Goal: Task Accomplishment & Management: Complete application form

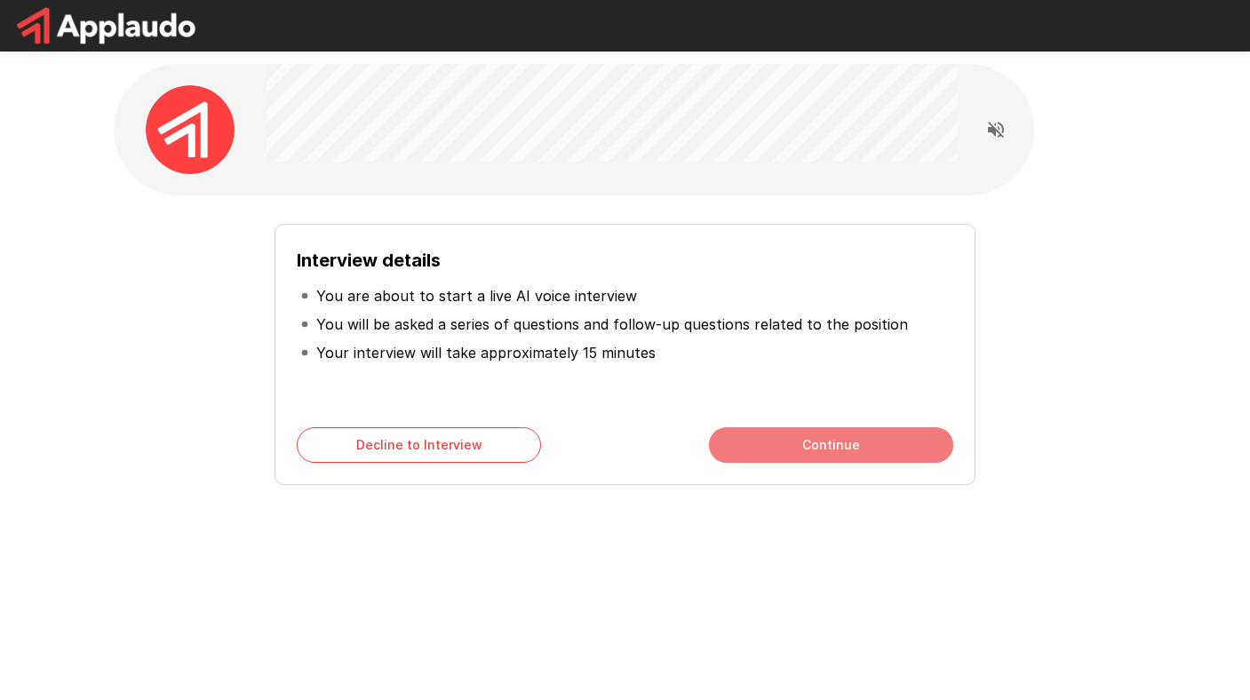
click at [793, 447] on button "Continue" at bounding box center [831, 445] width 244 height 36
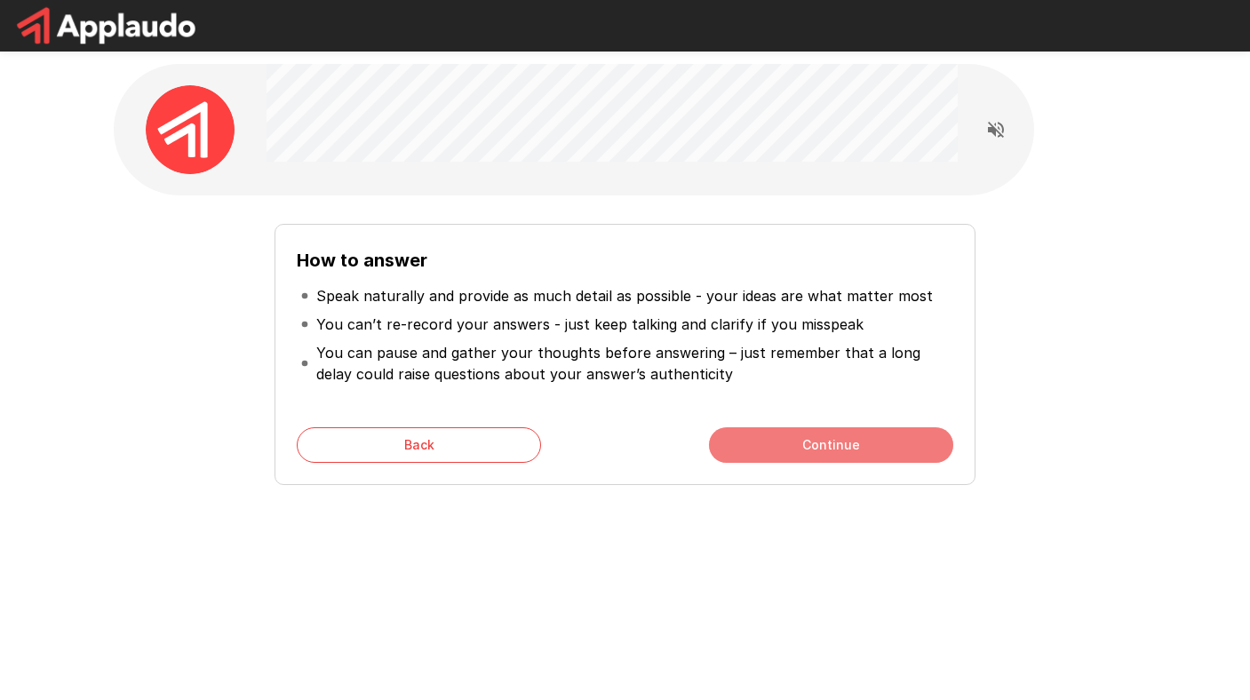
click at [793, 447] on button "Continue" at bounding box center [831, 445] width 244 height 36
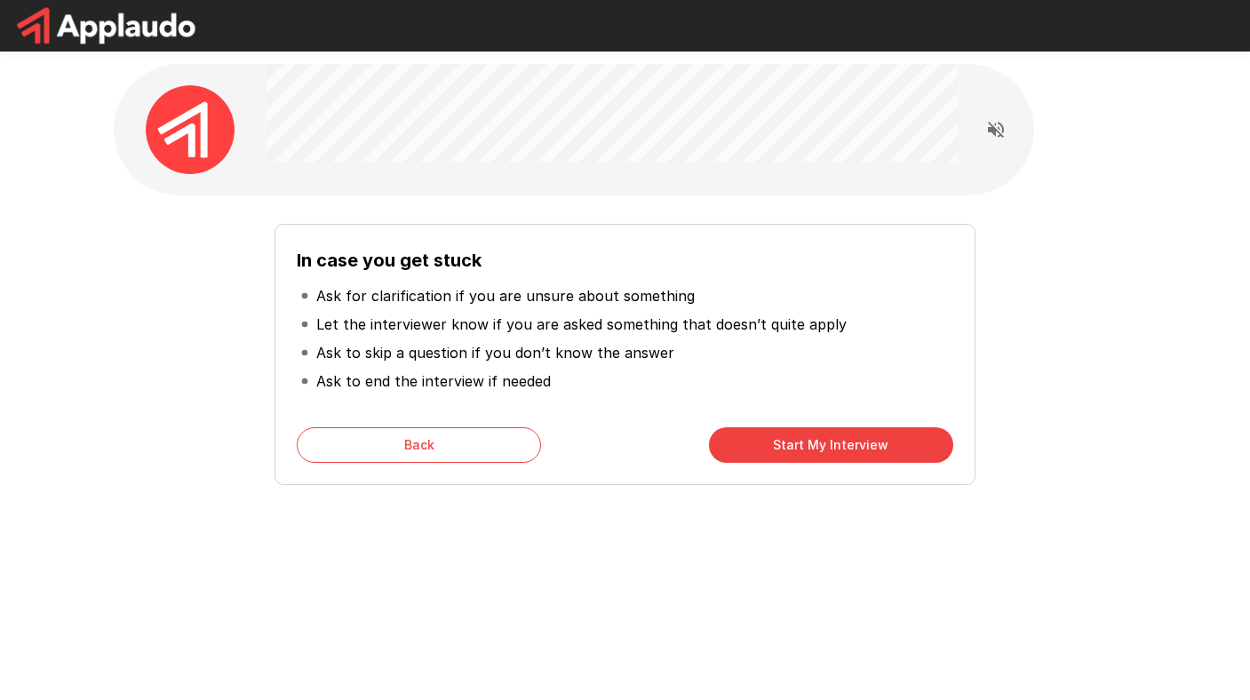
click at [793, 447] on button "Start My Interview" at bounding box center [831, 445] width 244 height 36
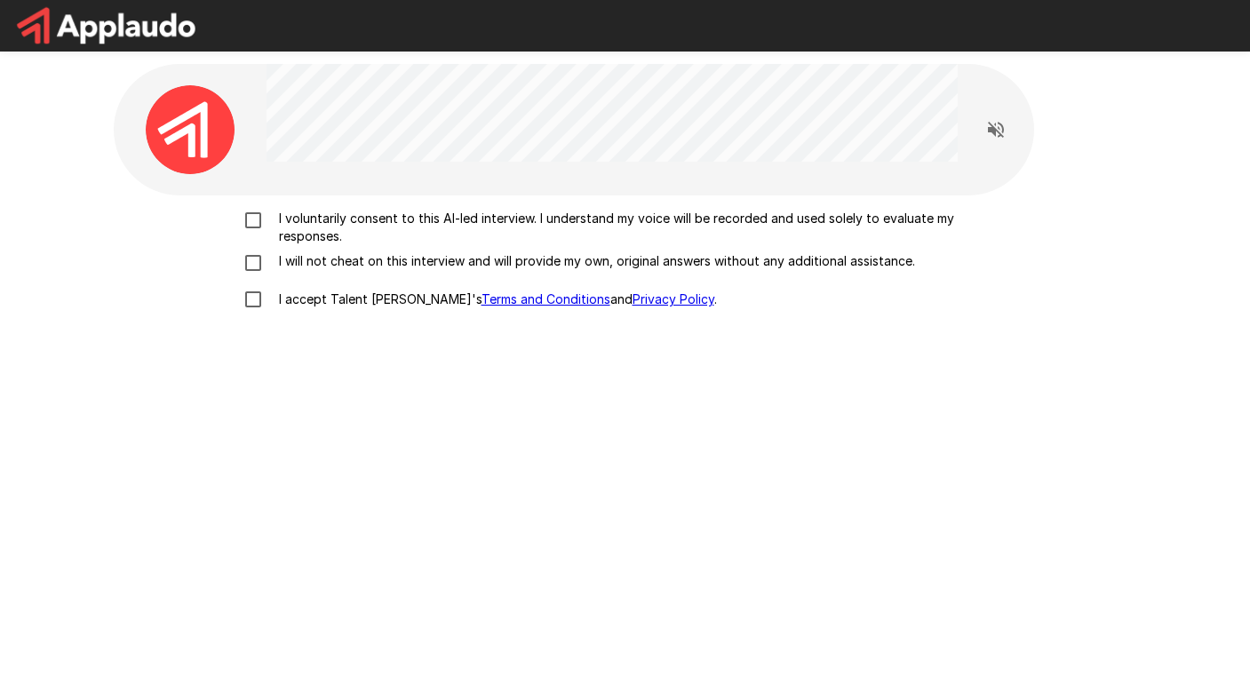
click at [286, 222] on p "I voluntarily consent to this AI-led interview. I understand my voice will be r…" at bounding box center [644, 228] width 744 height 36
click at [278, 259] on p "I will not cheat on this interview and will provide my own, original answers wi…" at bounding box center [593, 261] width 643 height 18
click at [272, 302] on p "I accept Talent Llama's Terms and Conditions and Privacy Policy ." at bounding box center [494, 299] width 445 height 18
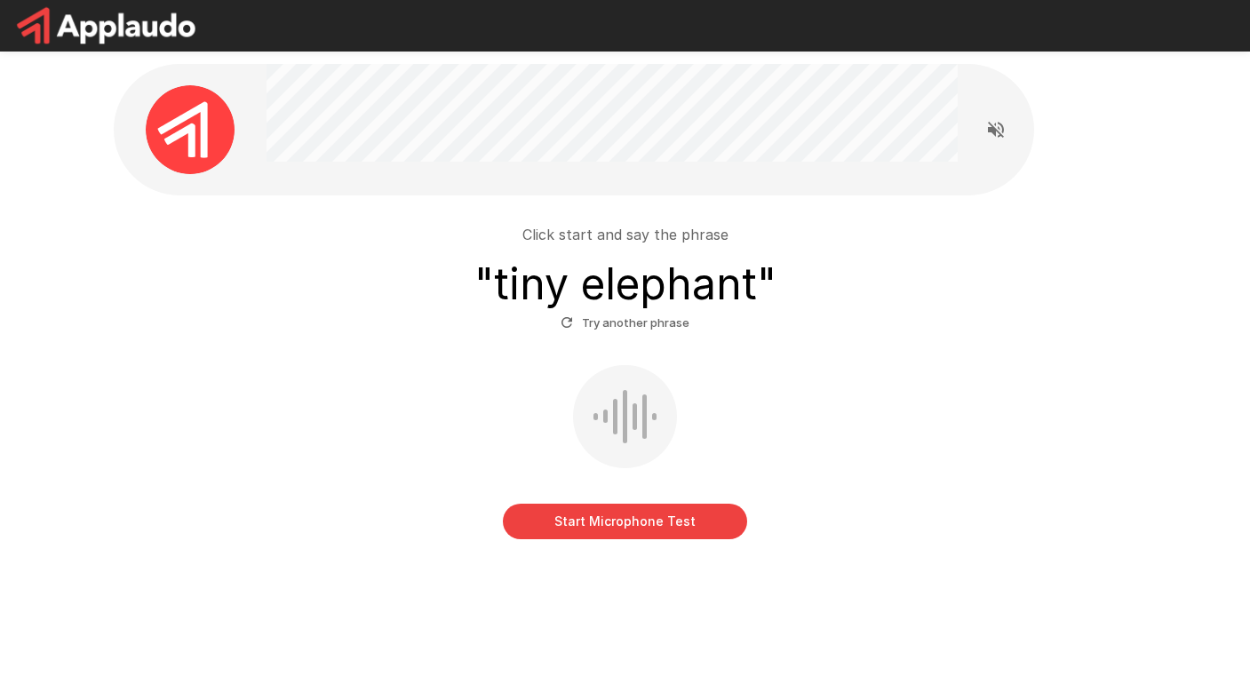
click at [709, 524] on button "Start Microphone Test" at bounding box center [625, 522] width 244 height 36
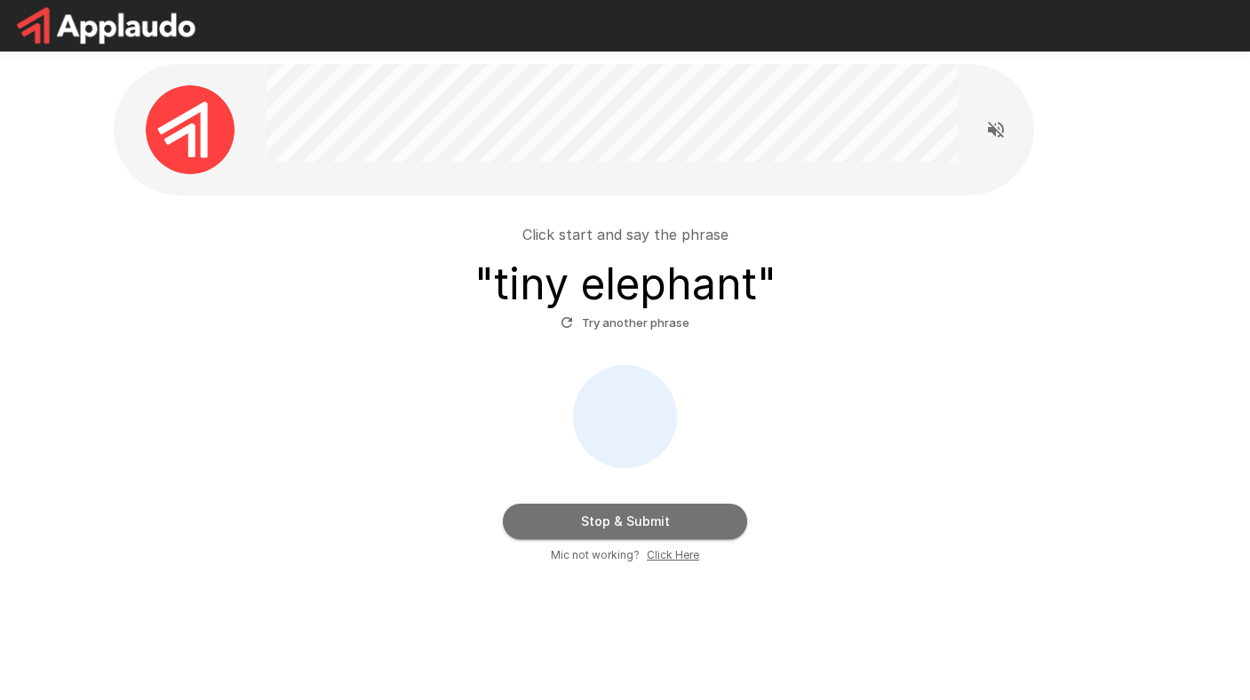
click at [709, 524] on button "Stop & Submit" at bounding box center [625, 522] width 244 height 36
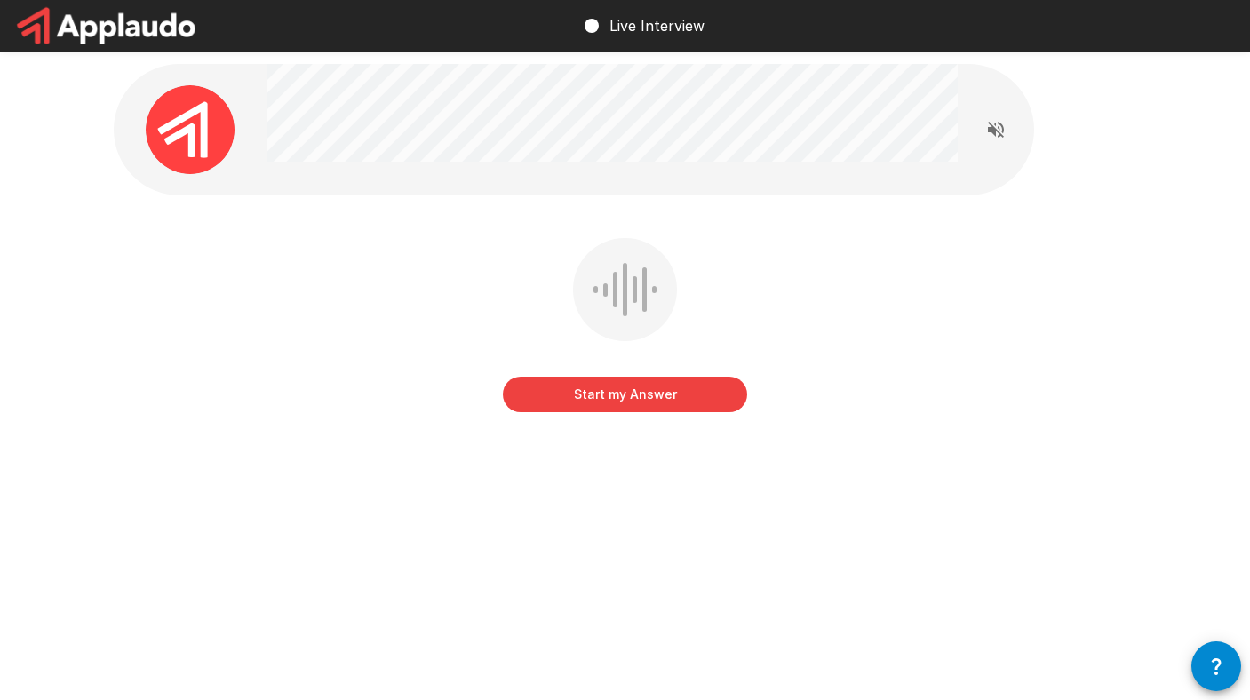
click at [690, 393] on button "Start my Answer" at bounding box center [625, 395] width 244 height 36
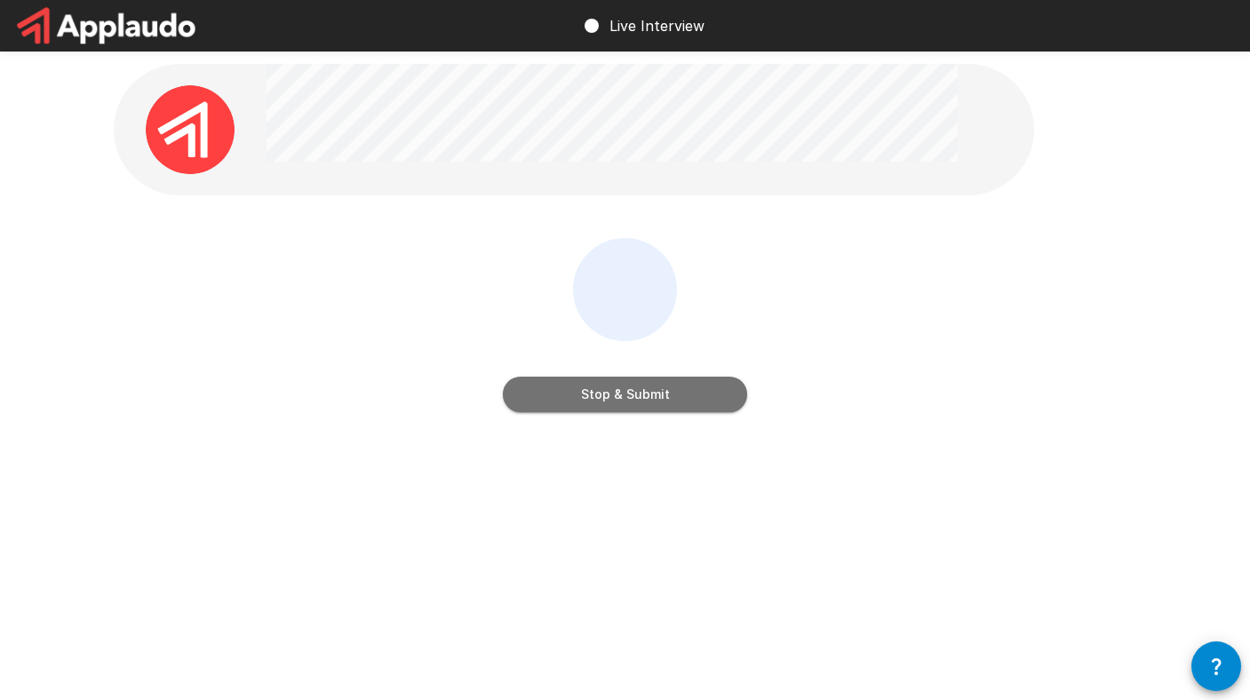
click at [690, 393] on button "Stop & Submit" at bounding box center [625, 395] width 244 height 36
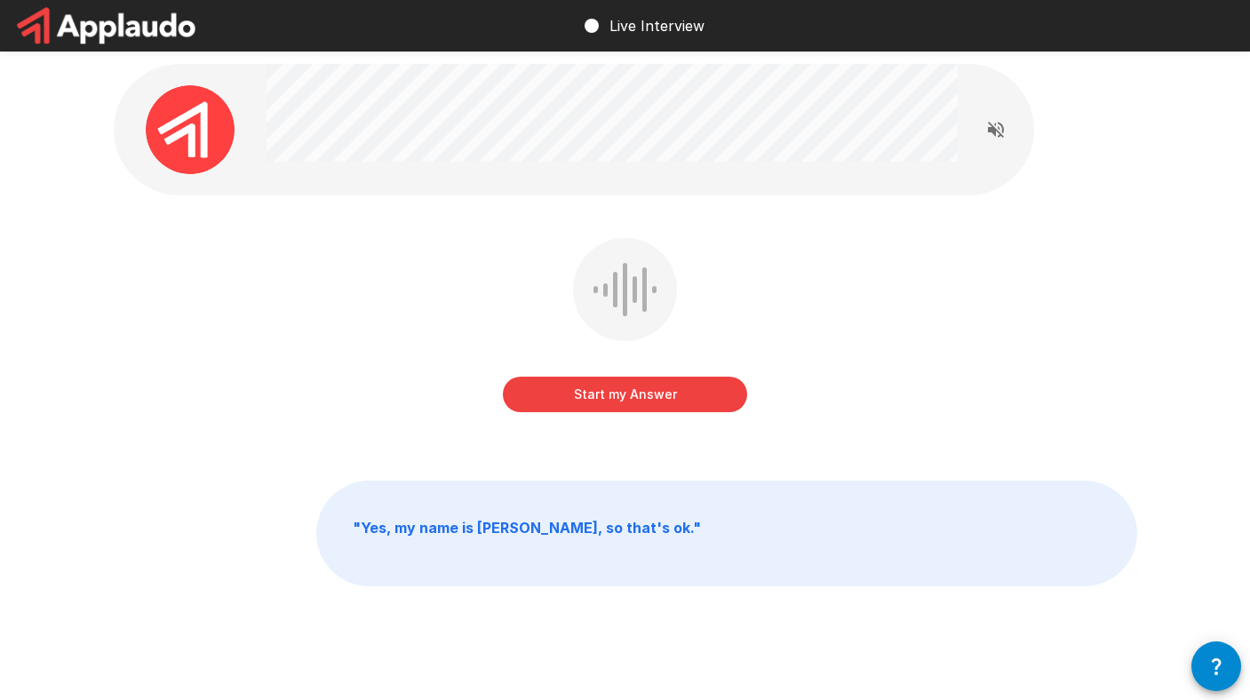
click at [690, 393] on button "Start my Answer" at bounding box center [625, 395] width 244 height 36
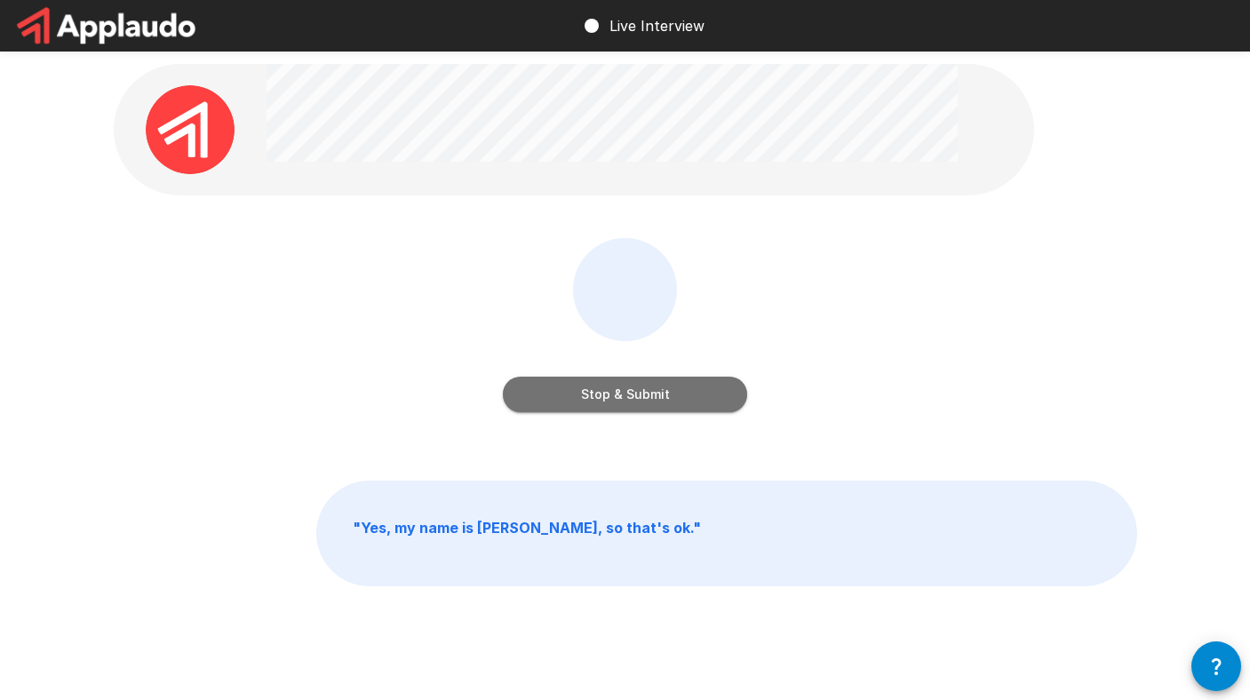
click at [690, 393] on button "Stop & Submit" at bounding box center [625, 395] width 244 height 36
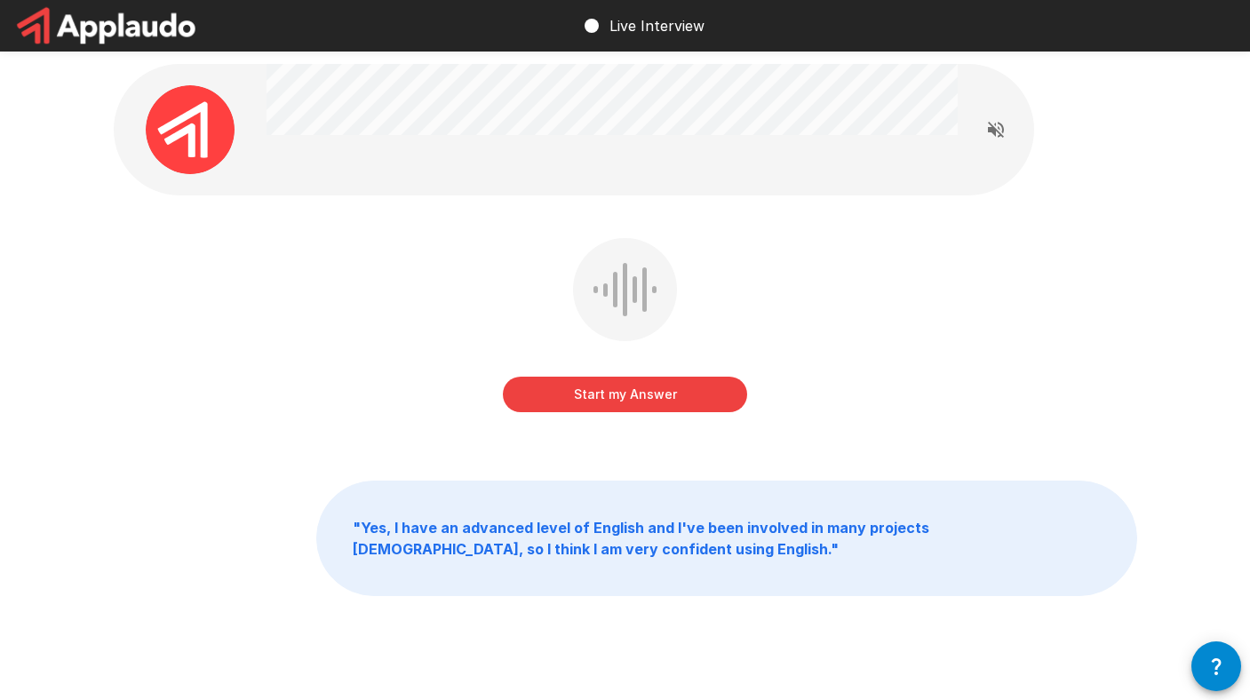
click at [653, 384] on button "Start my Answer" at bounding box center [625, 395] width 244 height 36
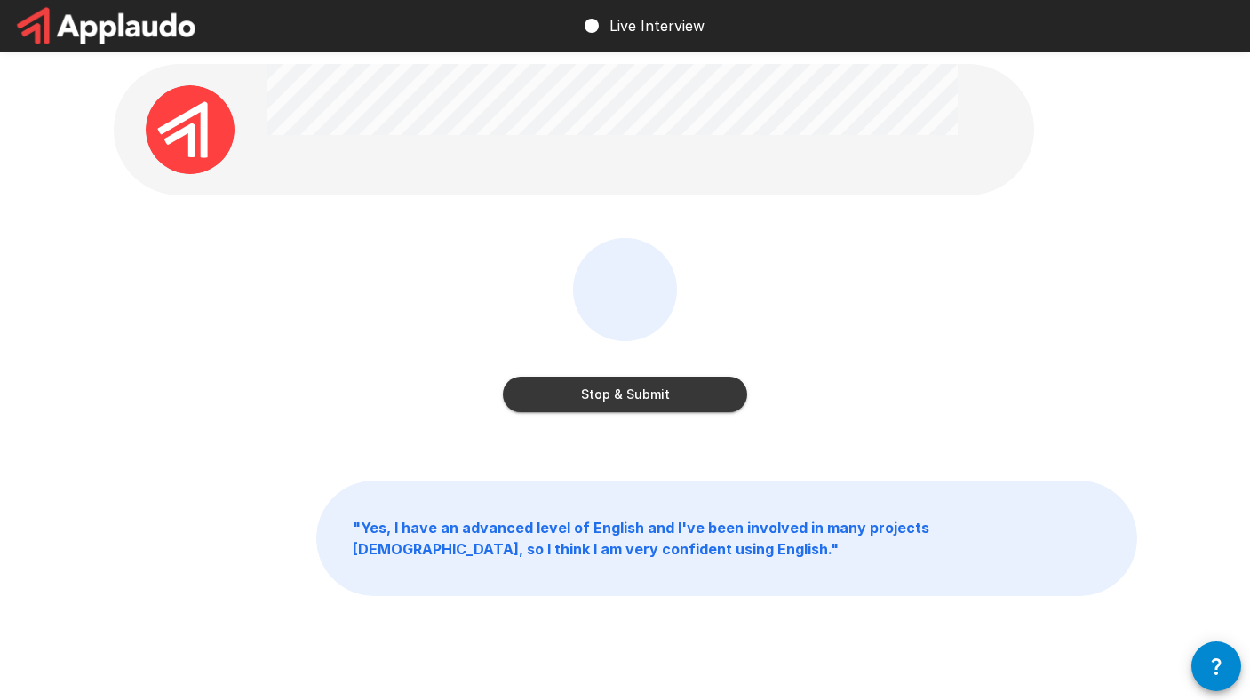
click at [653, 384] on button "Stop & Submit" at bounding box center [625, 395] width 244 height 36
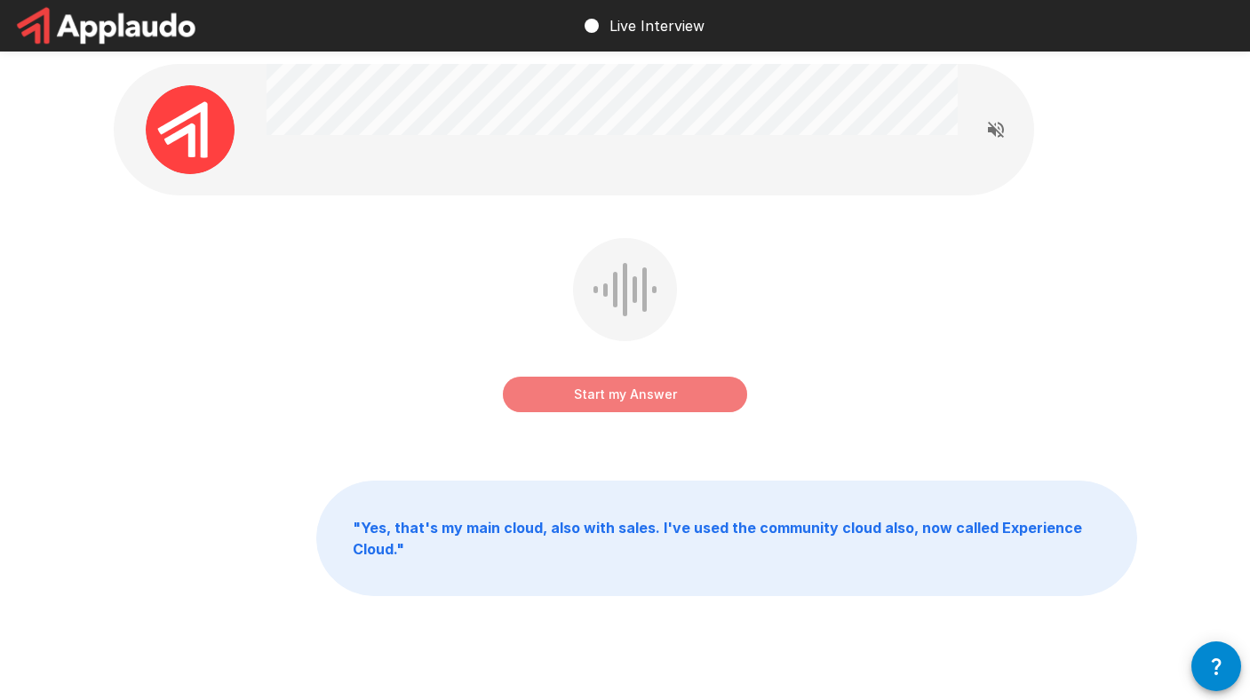
click at [653, 384] on button "Start my Answer" at bounding box center [625, 395] width 244 height 36
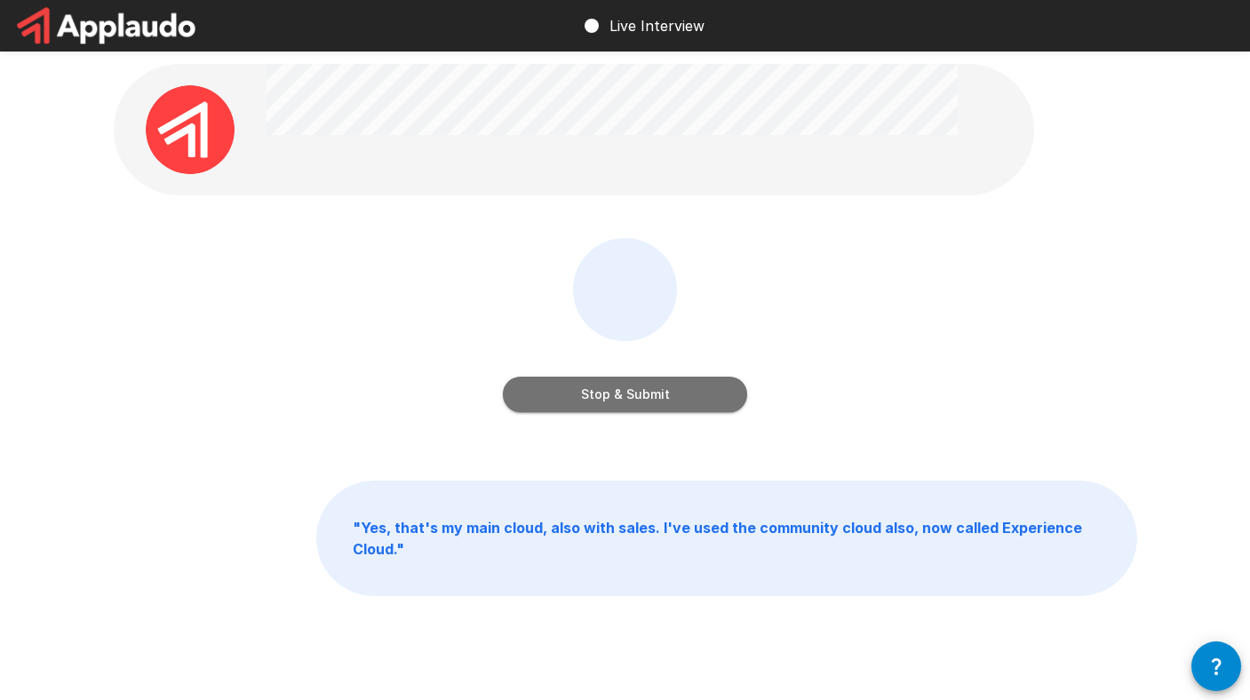
click at [648, 398] on button "Stop & Submit" at bounding box center [625, 395] width 244 height 36
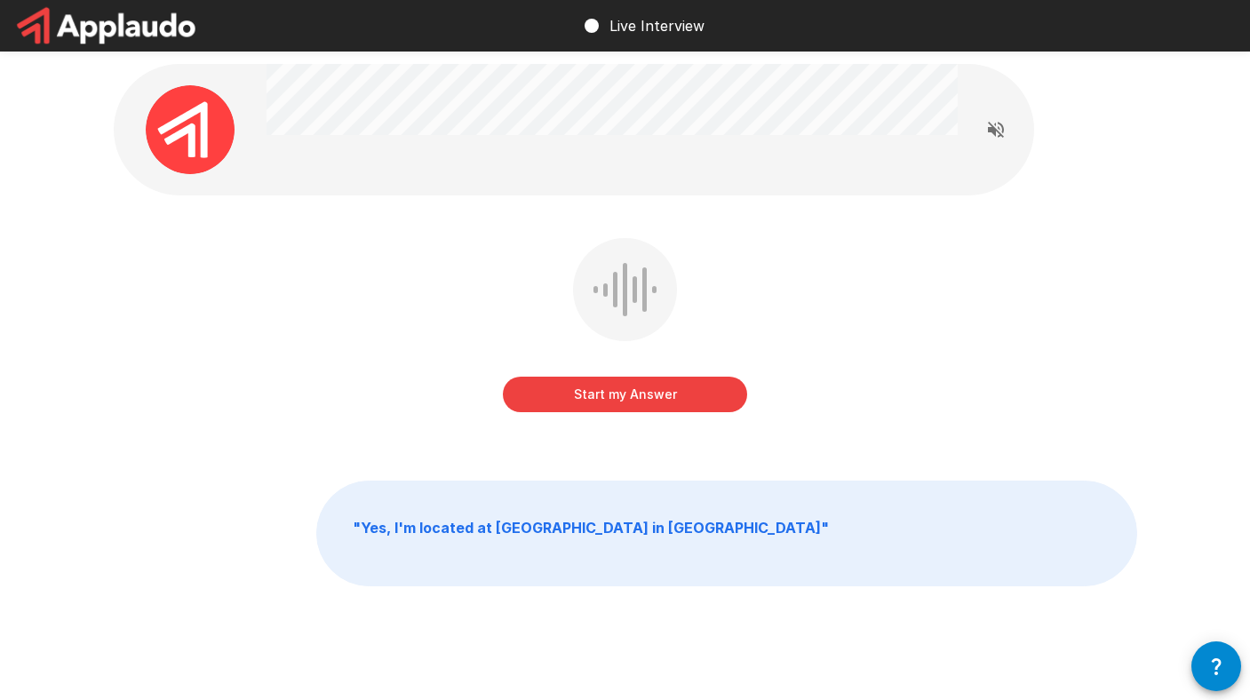
click at [648, 398] on button "Start my Answer" at bounding box center [625, 395] width 244 height 36
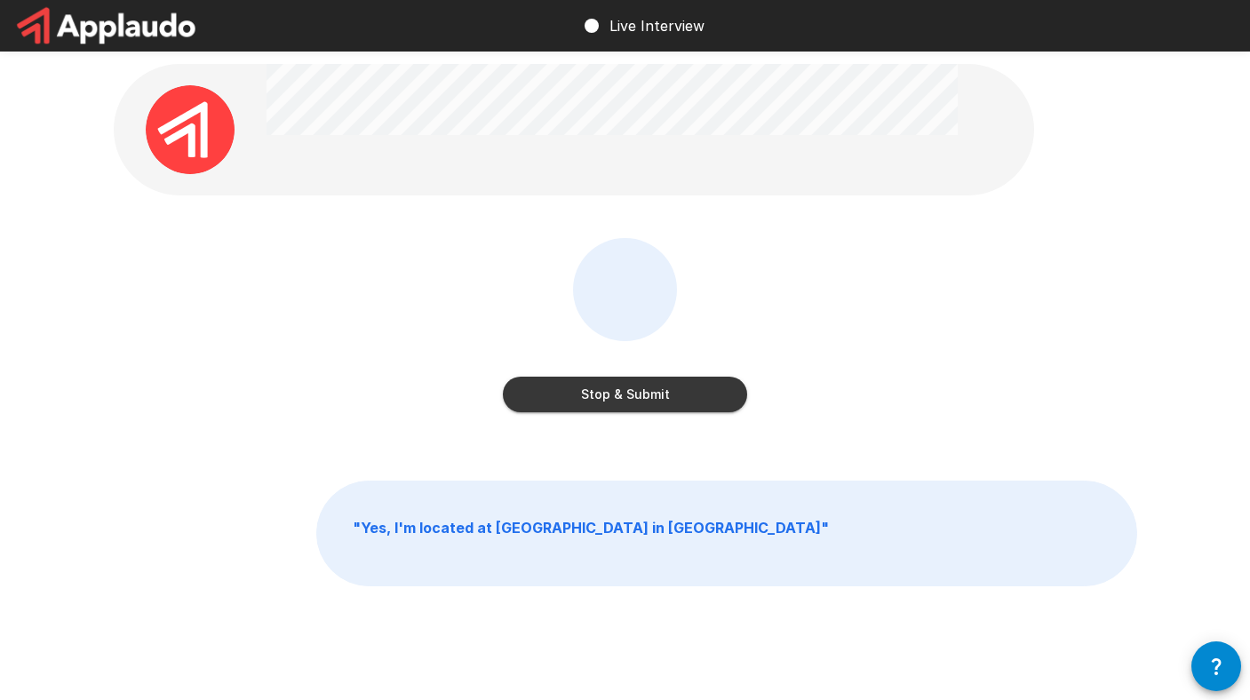
click at [648, 398] on button "Stop & Submit" at bounding box center [625, 395] width 244 height 36
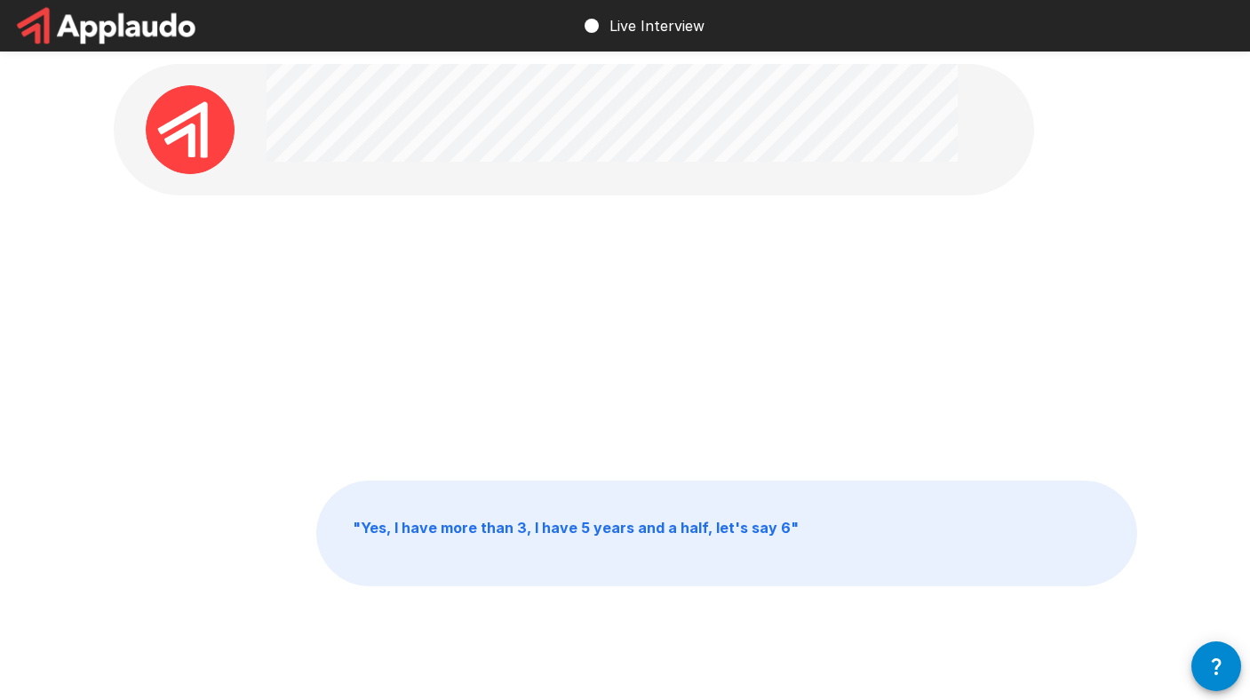
click at [700, 324] on div at bounding box center [625, 338] width 1023 height 200
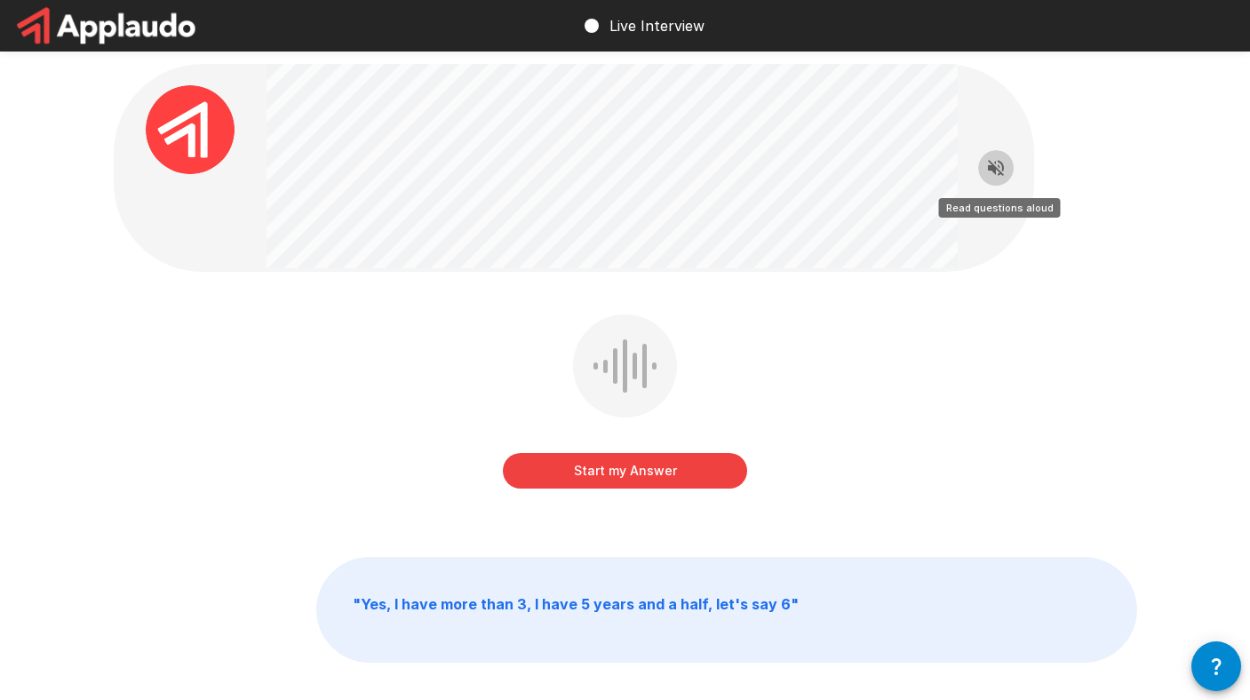
click at [996, 163] on icon "Read questions aloud" at bounding box center [995, 167] width 21 height 21
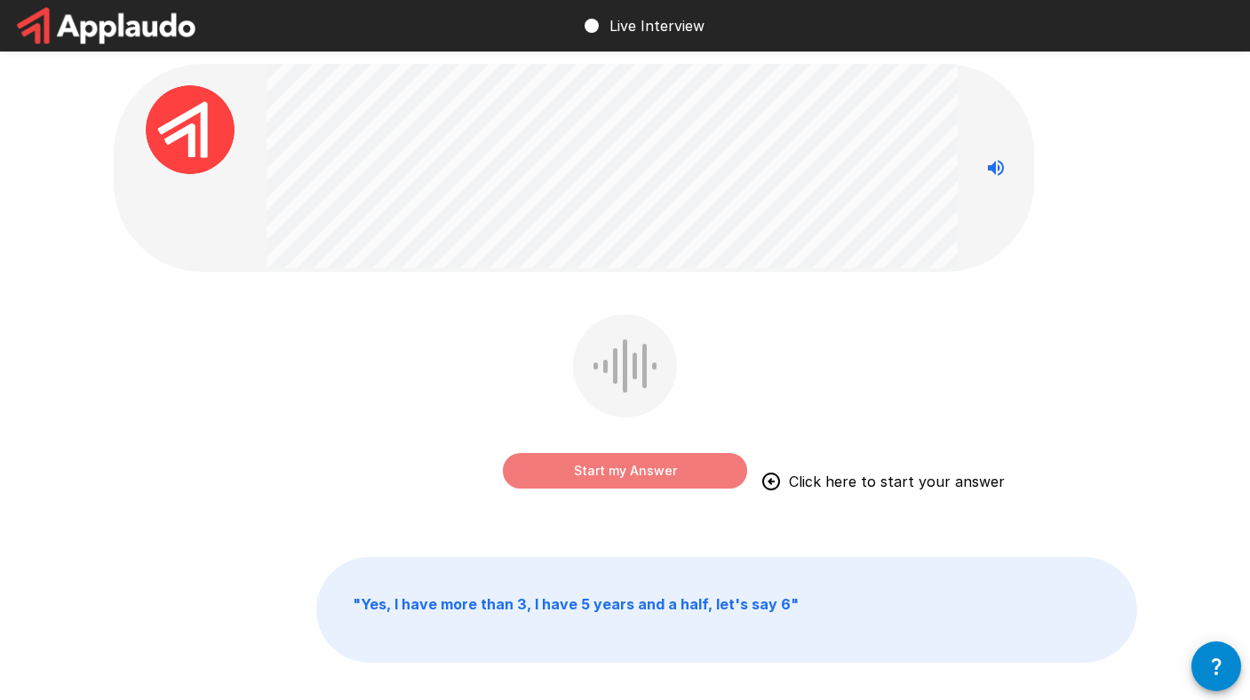
click at [679, 466] on button "Start my Answer" at bounding box center [625, 471] width 244 height 36
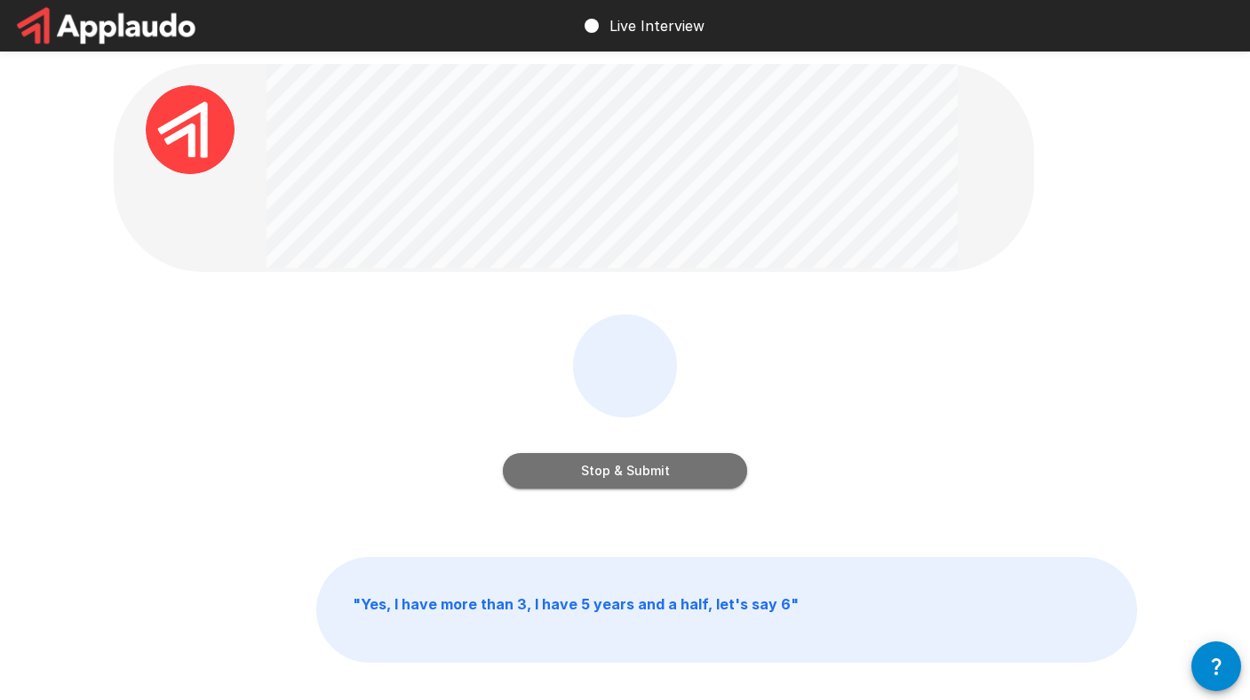
click at [679, 466] on button "Stop & Submit" at bounding box center [625, 471] width 244 height 36
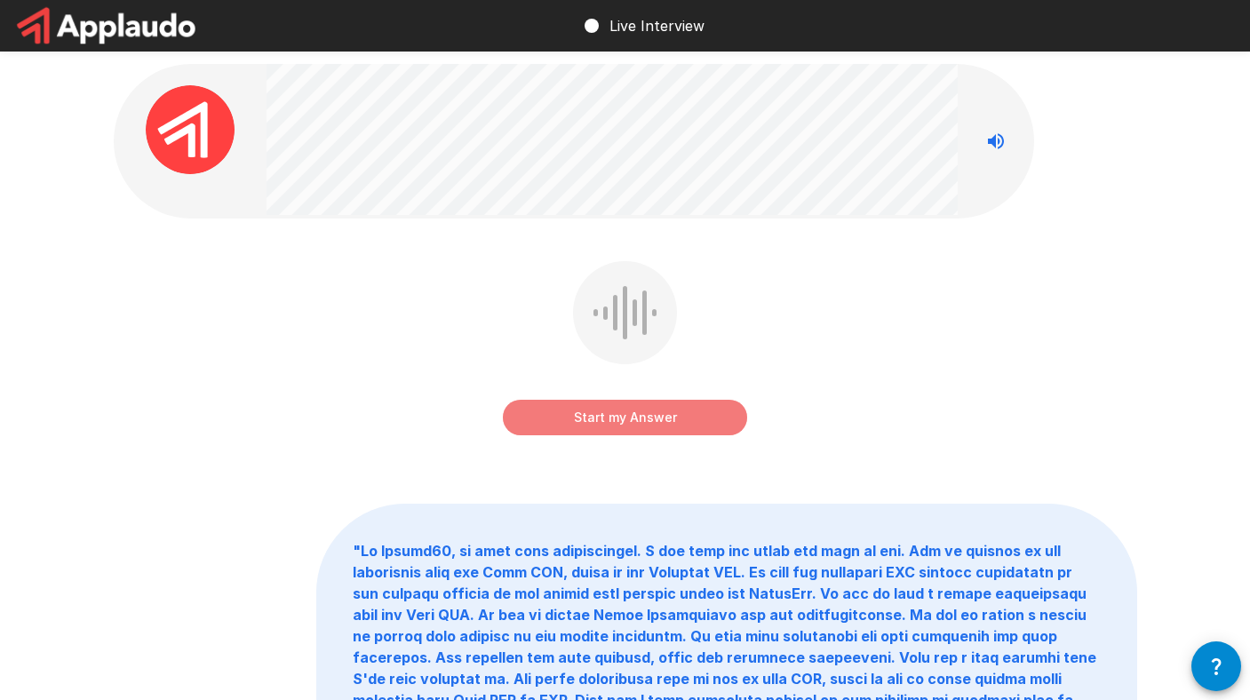
click at [671, 420] on button "Start my Answer" at bounding box center [625, 418] width 244 height 36
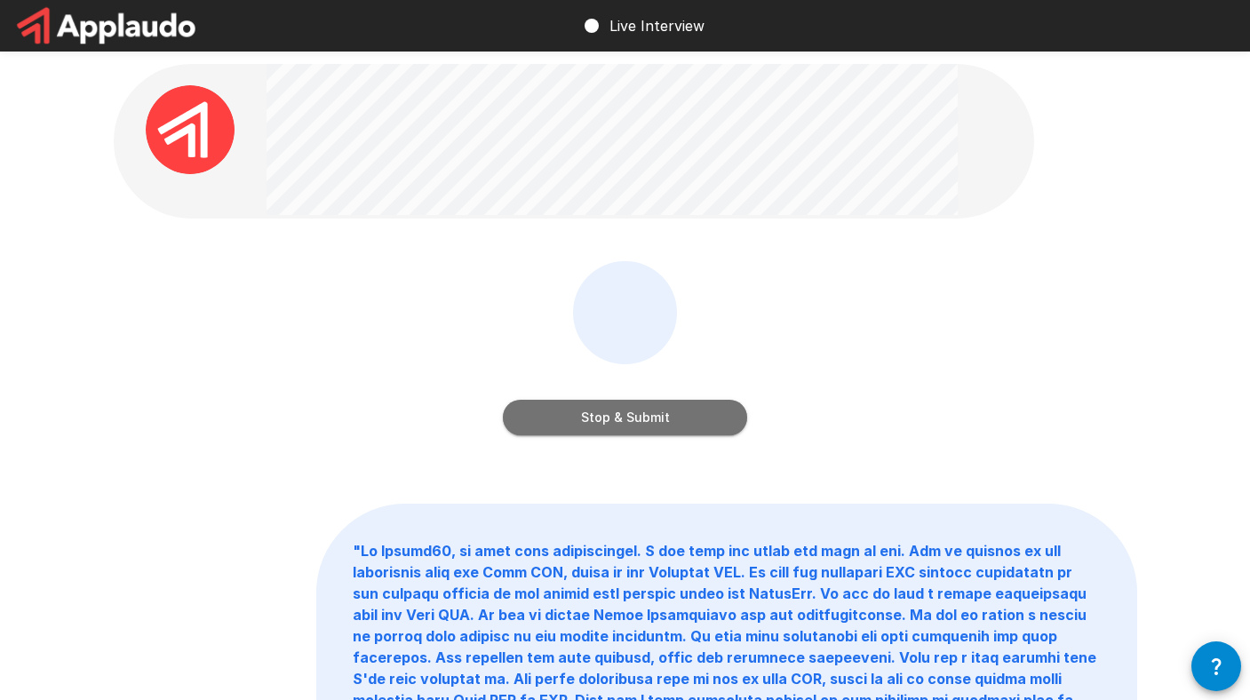
click at [671, 420] on button "Stop & Submit" at bounding box center [625, 418] width 244 height 36
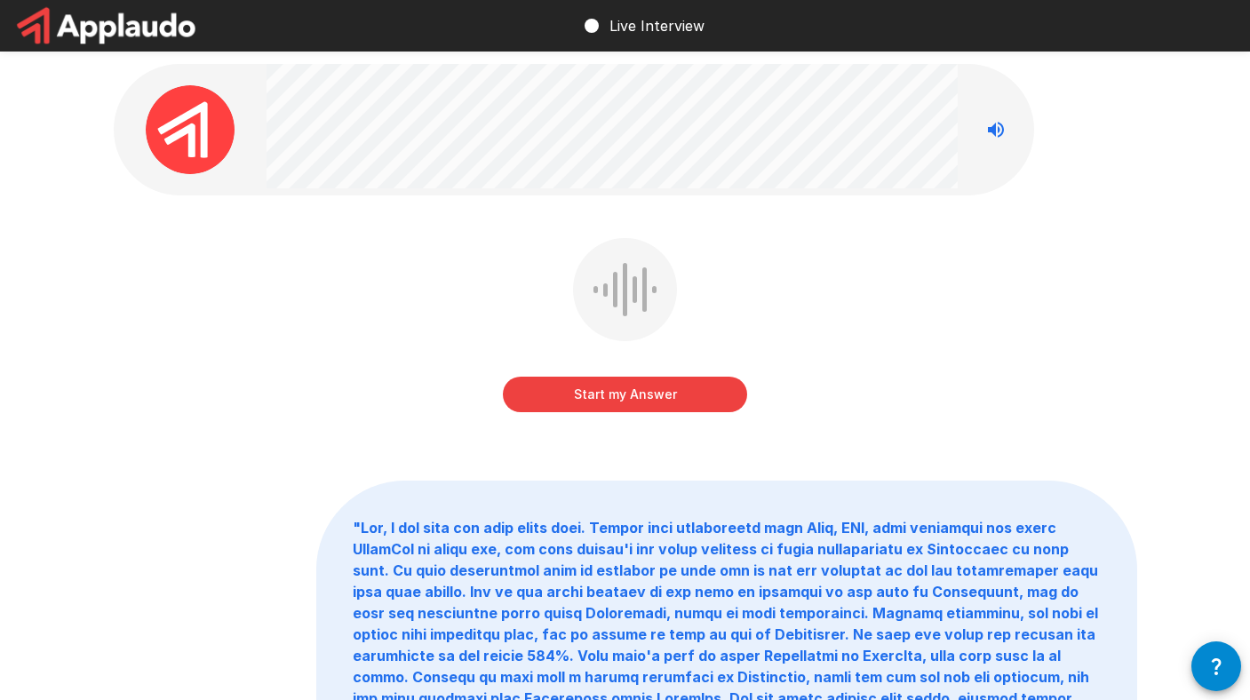
click at [664, 403] on button "Start my Answer" at bounding box center [625, 395] width 244 height 36
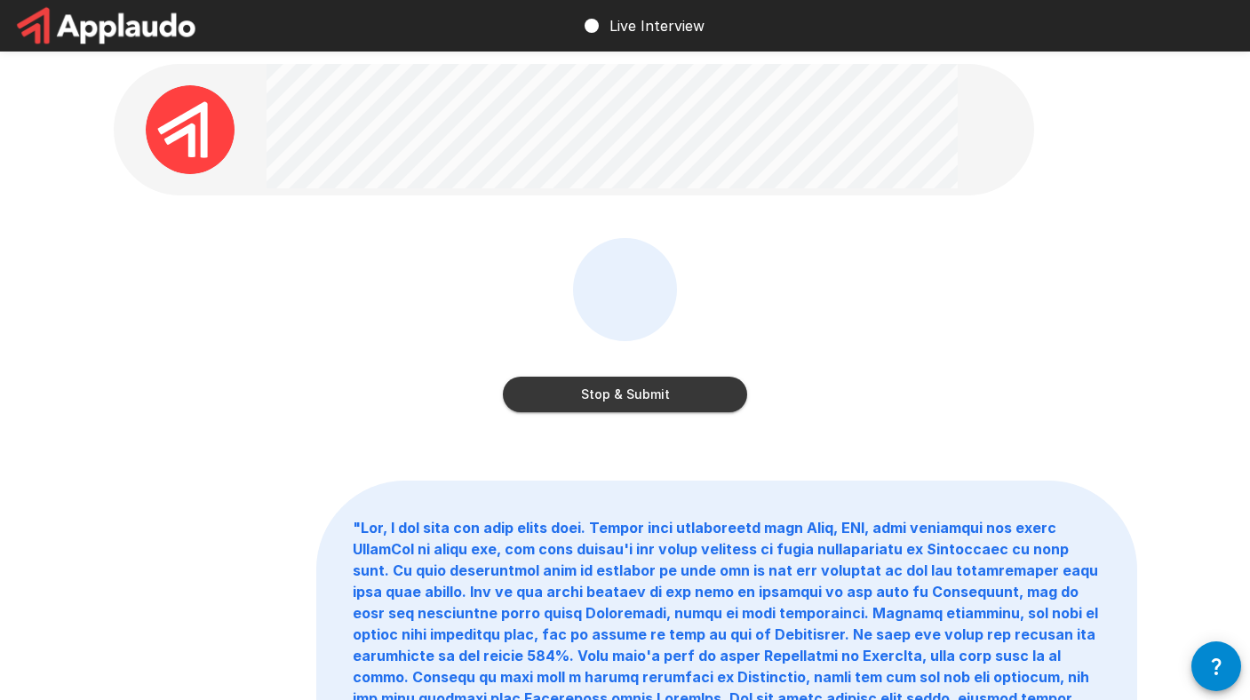
click at [664, 403] on button "Stop & Submit" at bounding box center [625, 395] width 244 height 36
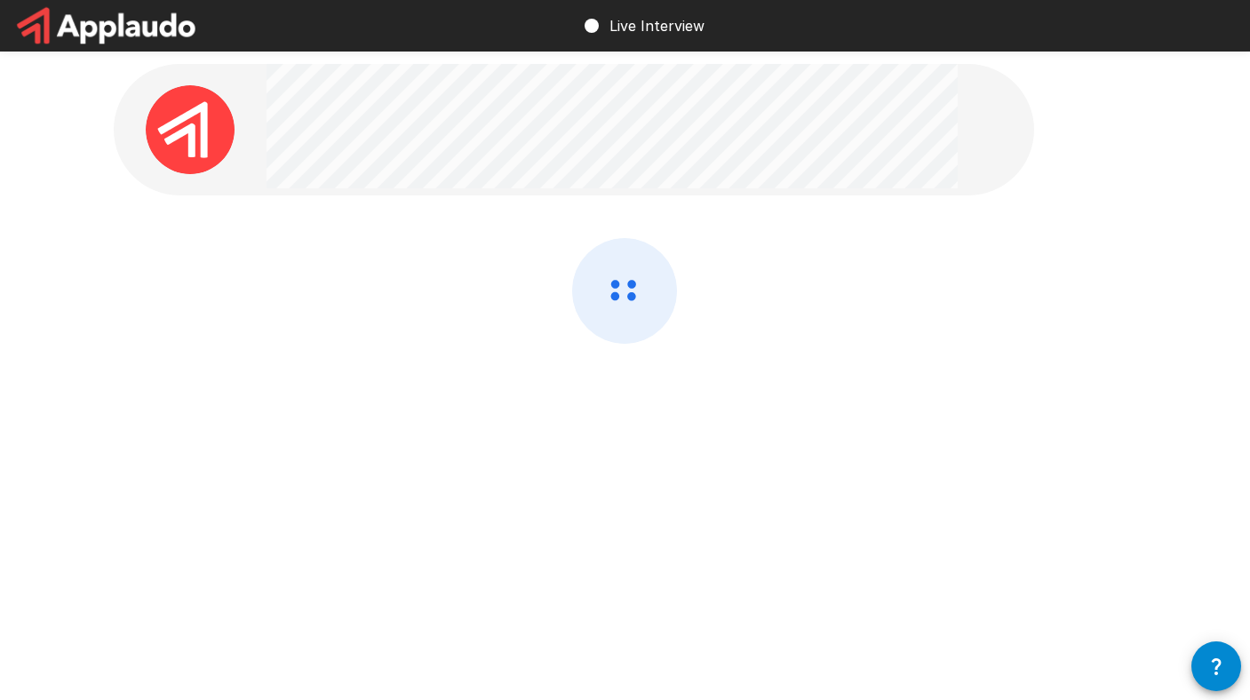
click at [664, 403] on div at bounding box center [625, 338] width 1023 height 200
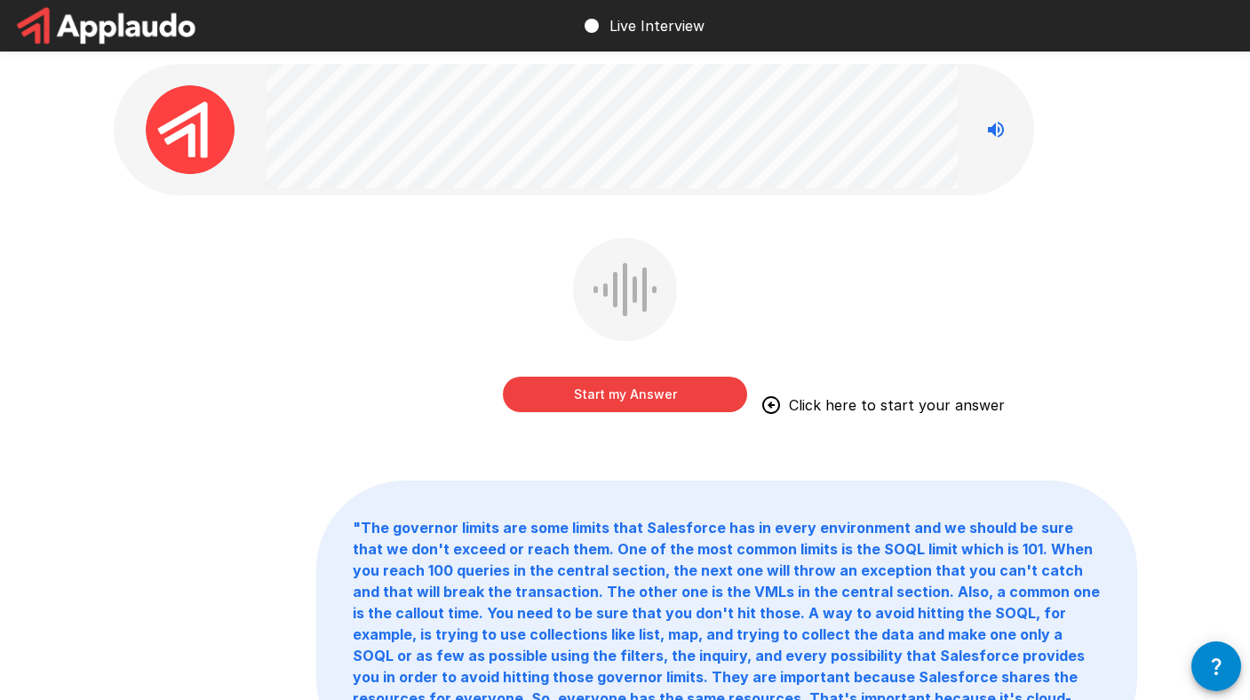
click at [664, 386] on button "Start my Answer" at bounding box center [625, 395] width 244 height 36
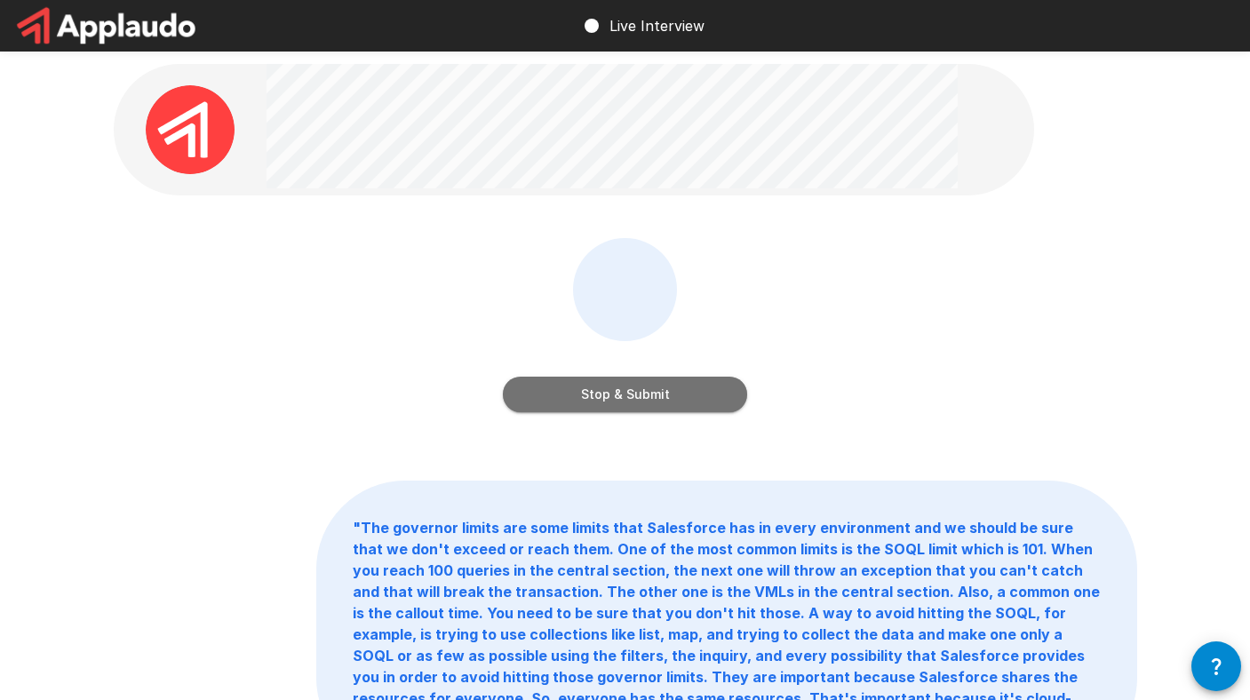
click at [664, 384] on button "Stop & Submit" at bounding box center [625, 395] width 244 height 36
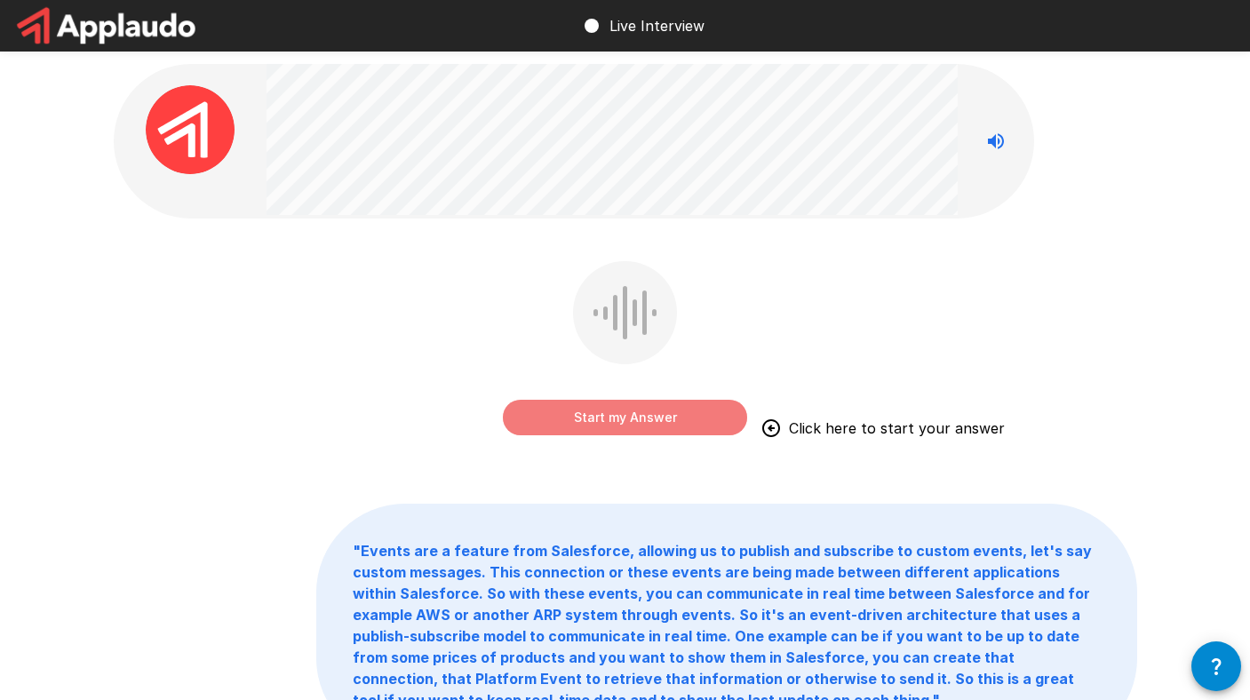
click at [661, 420] on button "Start my Answer" at bounding box center [625, 418] width 244 height 36
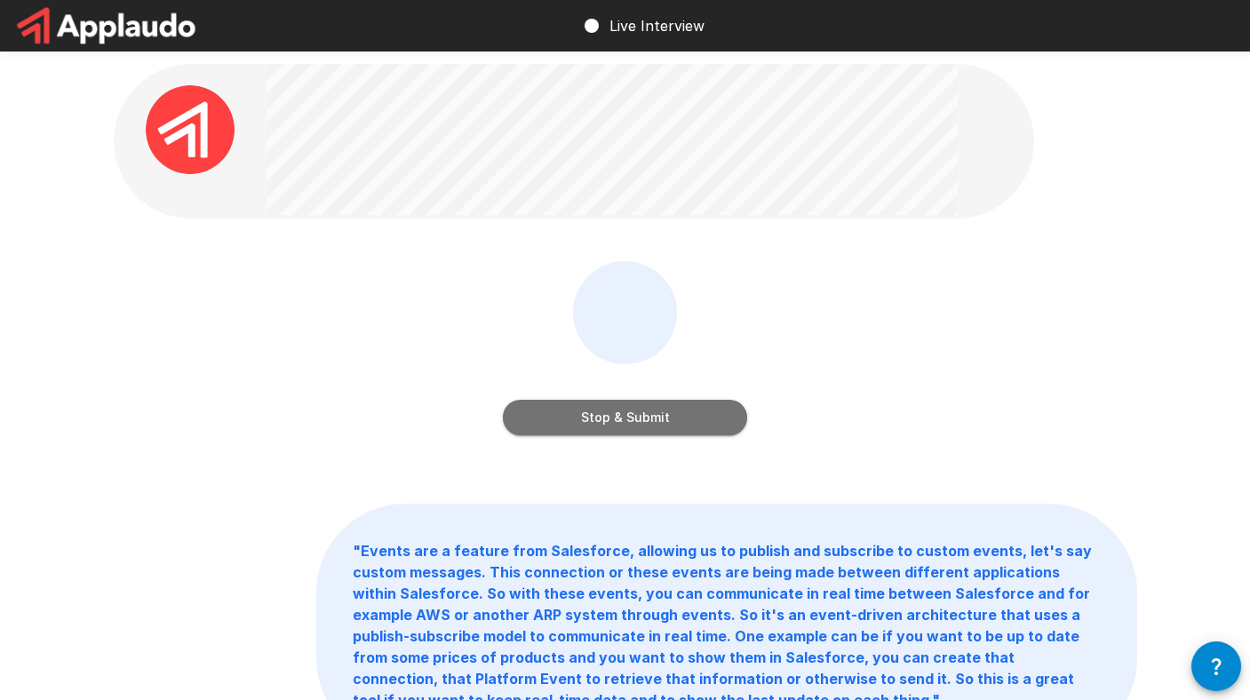
click at [661, 420] on button "Stop & Submit" at bounding box center [625, 418] width 244 height 36
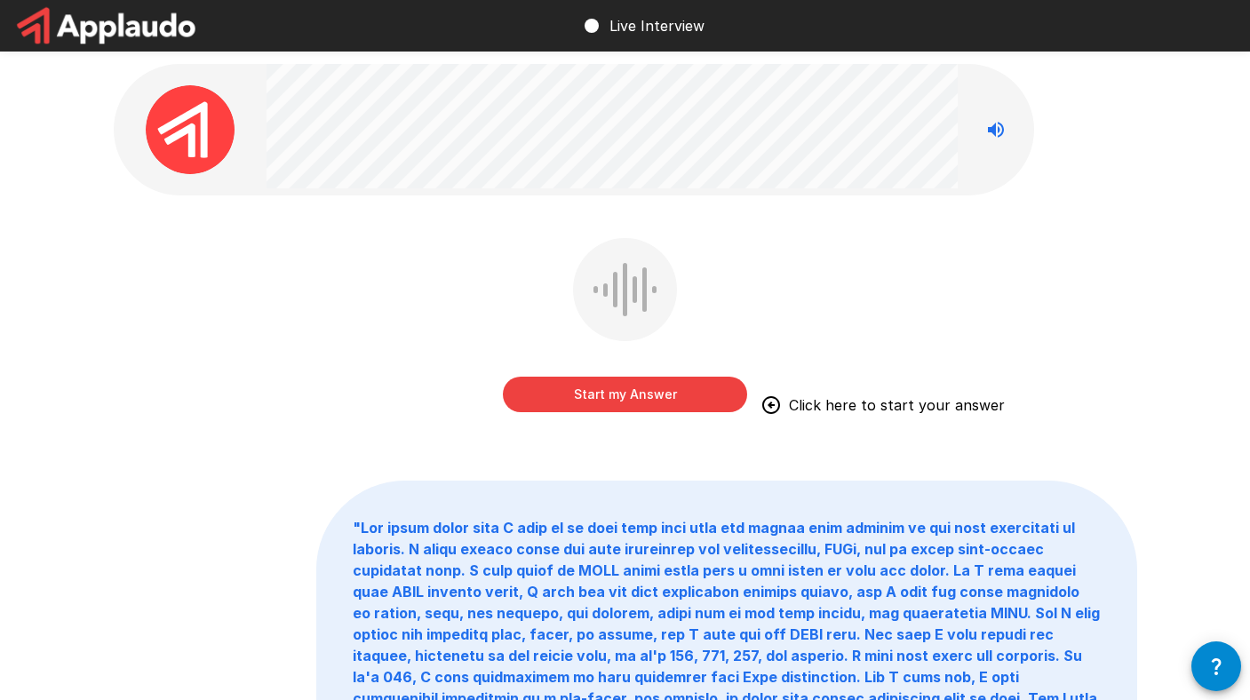
click at [678, 388] on button "Start my Answer" at bounding box center [625, 395] width 244 height 36
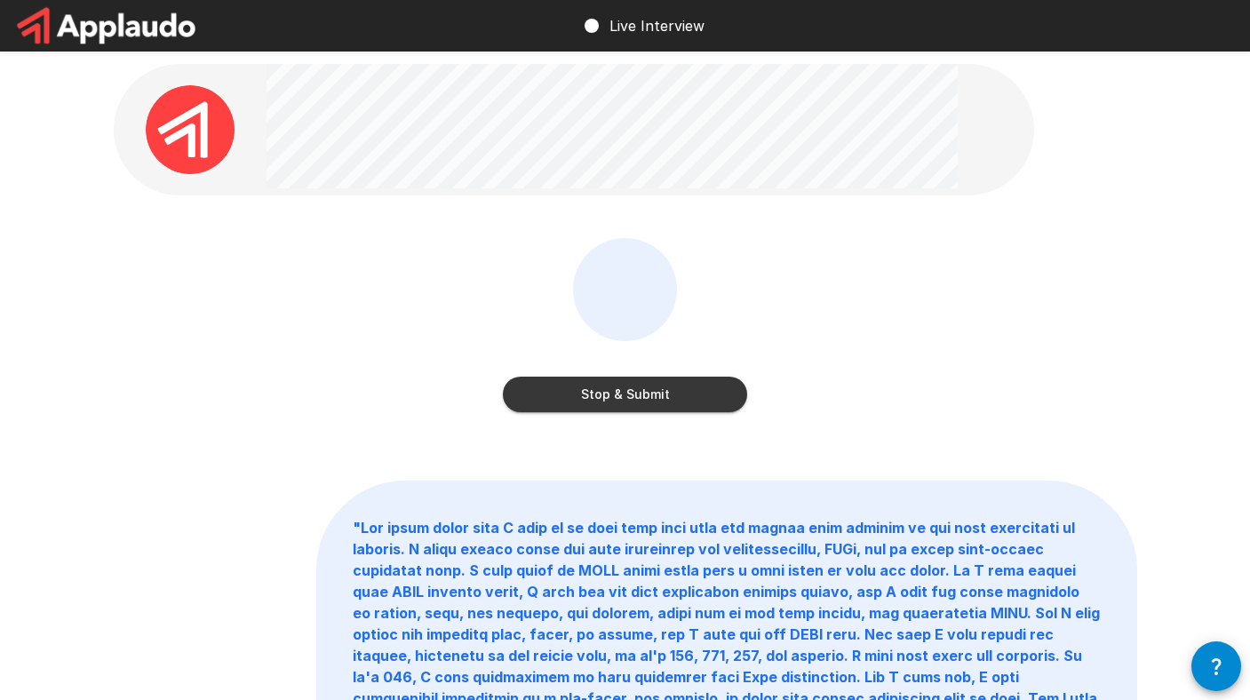
click at [702, 390] on button "Stop & Submit" at bounding box center [625, 395] width 244 height 36
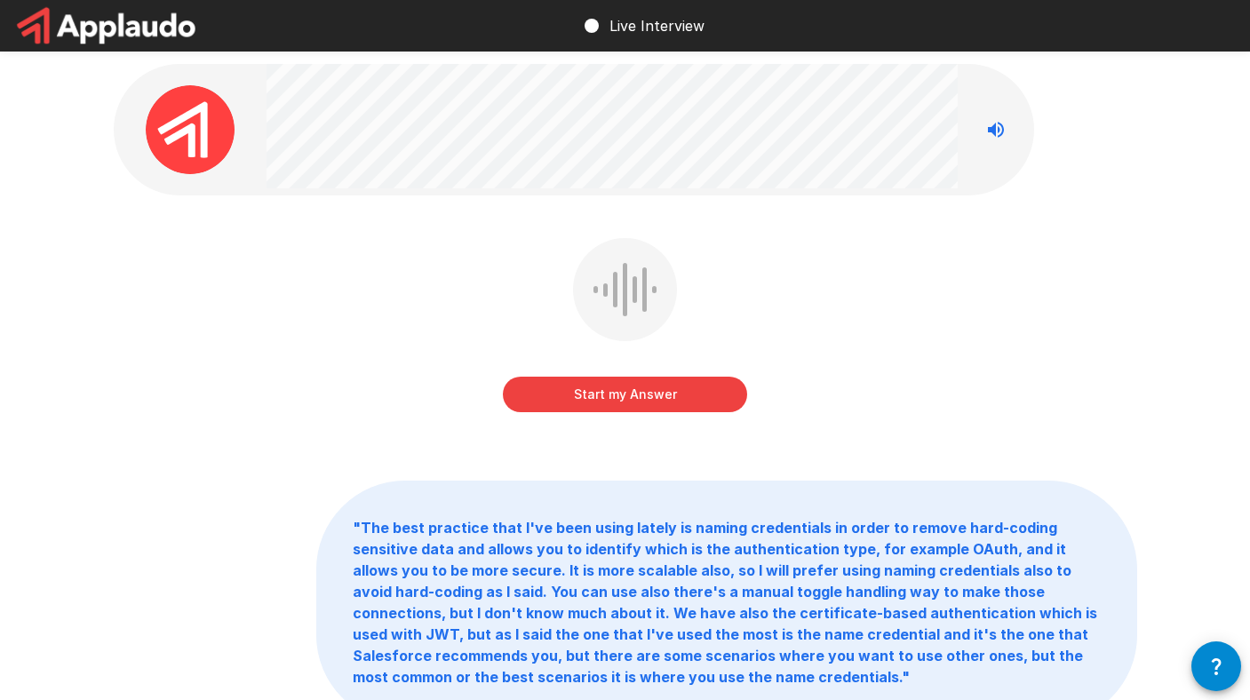
click at [673, 392] on button "Start my Answer" at bounding box center [625, 395] width 244 height 36
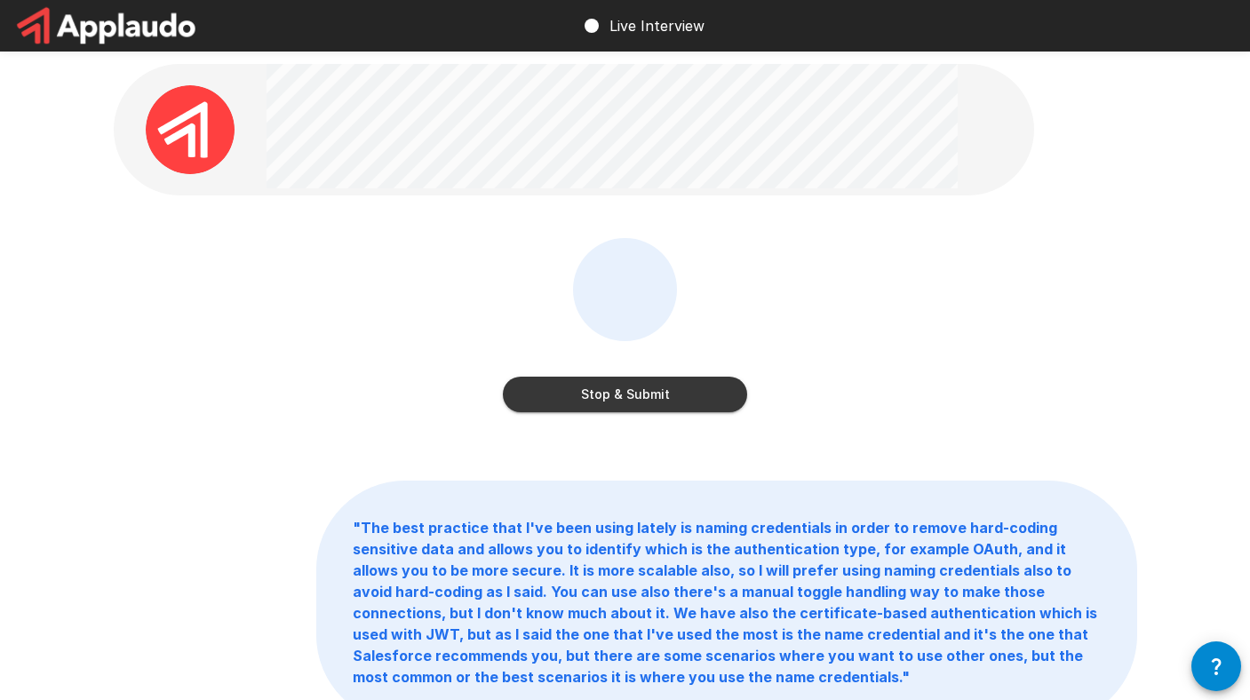
click at [701, 385] on button "Stop & Submit" at bounding box center [625, 395] width 244 height 36
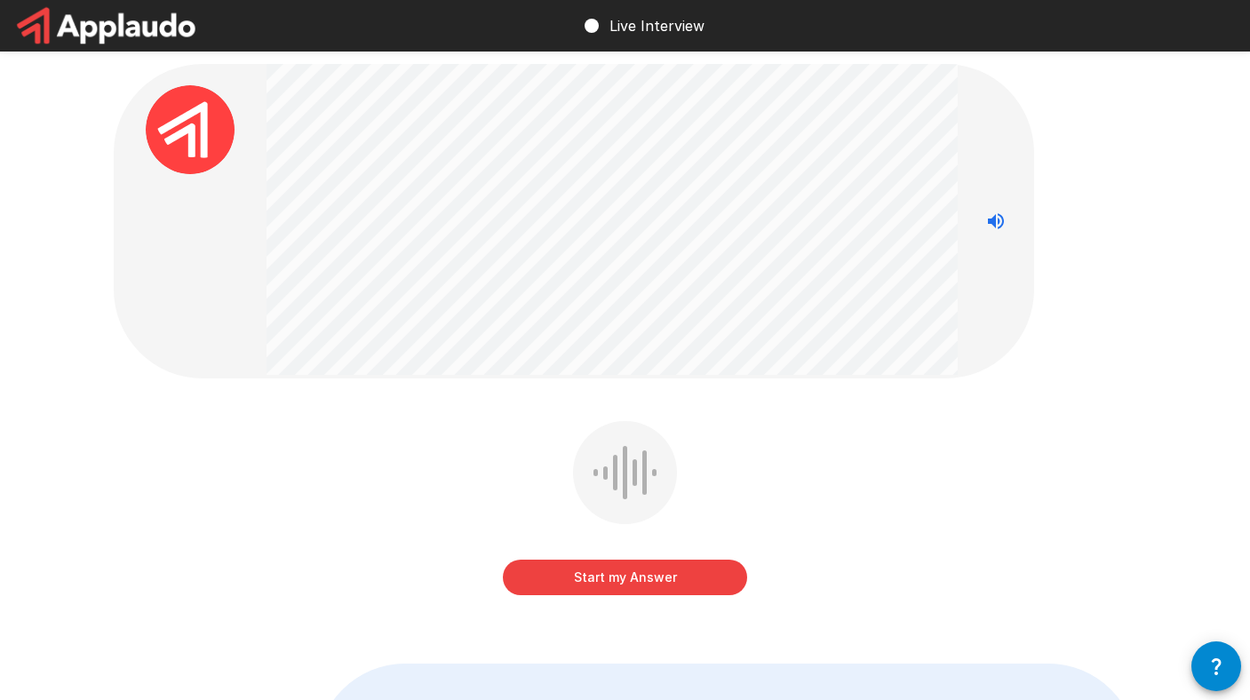
click at [686, 572] on button "Start my Answer" at bounding box center [625, 578] width 244 height 36
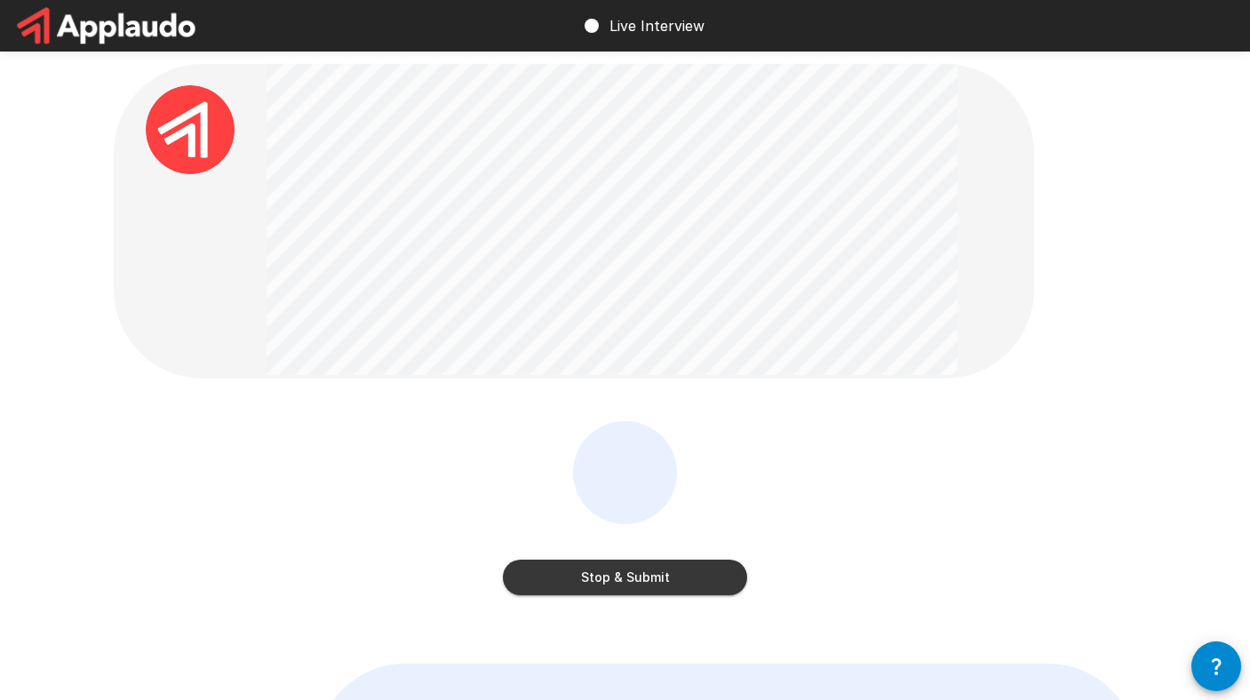
click at [666, 569] on button "Stop & Submit" at bounding box center [625, 578] width 244 height 36
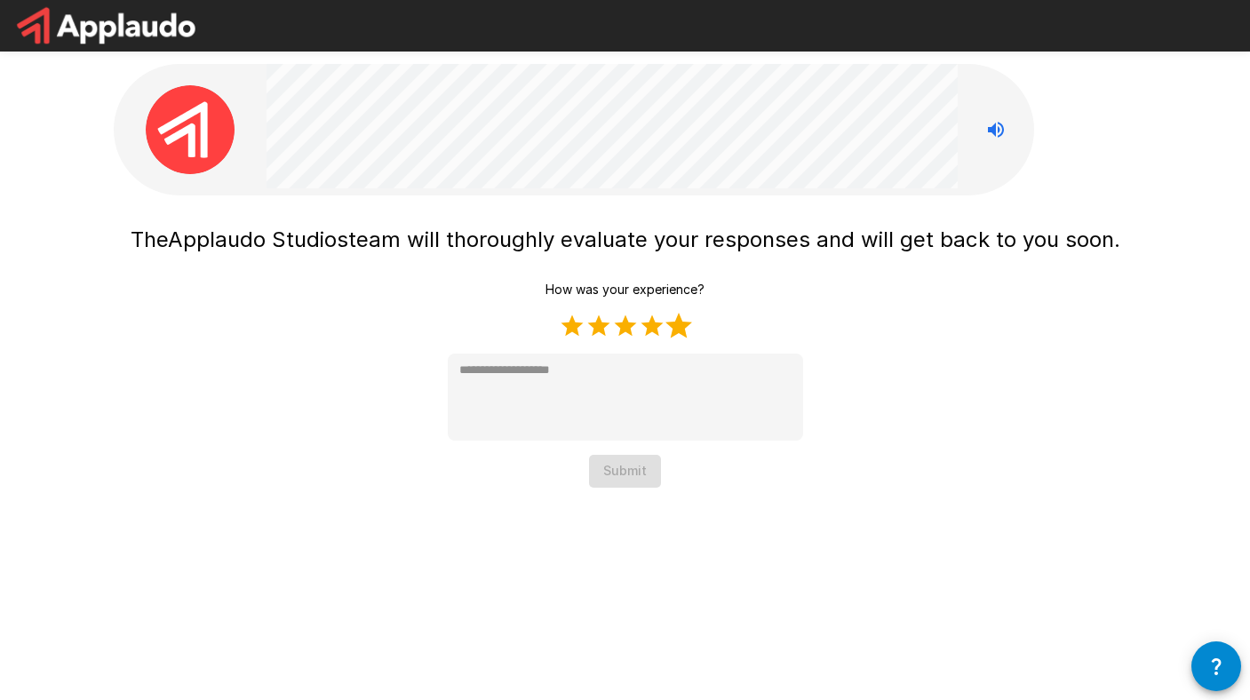
click at [668, 330] on label "5 Stars" at bounding box center [678, 326] width 27 height 27
type textarea "*"
click at [640, 480] on button "Submit" at bounding box center [625, 471] width 72 height 33
